Goal: Find contact information: Find contact information

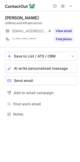
scroll to position [110, 80]
drag, startPoint x: 68, startPoint y: 42, endPoint x: 75, endPoint y: 45, distance: 7.8
click at [68, 42] on div "Find phone" at bounding box center [62, 39] width 23 height 8
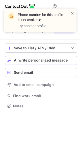
scroll to position [102, 80]
click at [72, 12] on span at bounding box center [73, 13] width 4 height 5
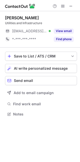
scroll to position [110, 80]
click at [72, 5] on span at bounding box center [71, 6] width 4 height 4
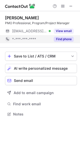
click at [64, 39] on button "Find phone" at bounding box center [64, 39] width 20 height 5
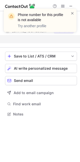
scroll to position [102, 80]
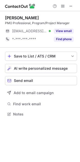
scroll to position [110, 80]
click at [72, 4] on span at bounding box center [71, 6] width 4 height 4
